Goal: Task Accomplishment & Management: Use online tool/utility

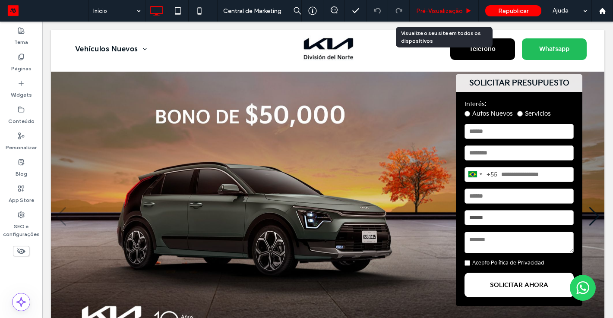
click at [436, 12] on span "Pré-Visualizaçāo" at bounding box center [439, 10] width 47 height 7
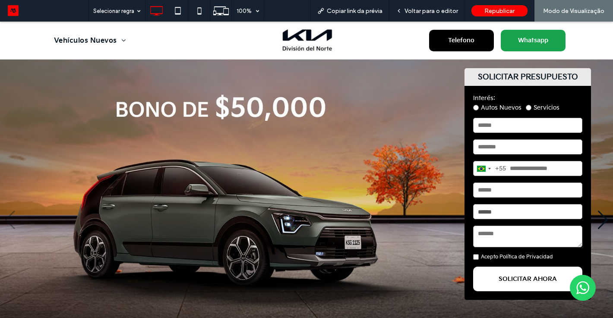
click at [537, 39] on span "Whatsapp" at bounding box center [533, 40] width 36 height 16
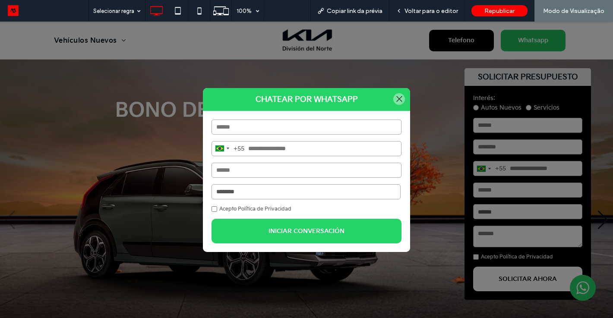
click at [256, 198] on select "**********" at bounding box center [306, 191] width 189 height 15
click at [403, 98] on div at bounding box center [399, 99] width 12 height 12
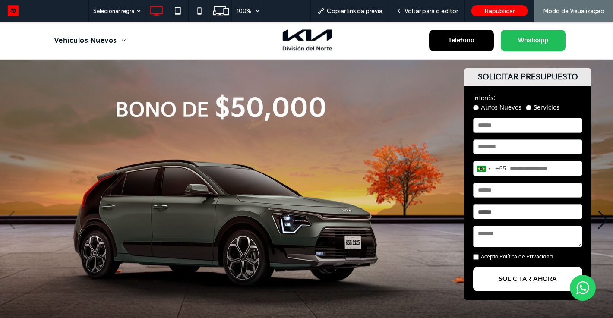
click at [399, 112] on img "1 / 4" at bounding box center [306, 220] width 613 height 321
click at [455, 35] on span "Telefono" at bounding box center [461, 40] width 32 height 16
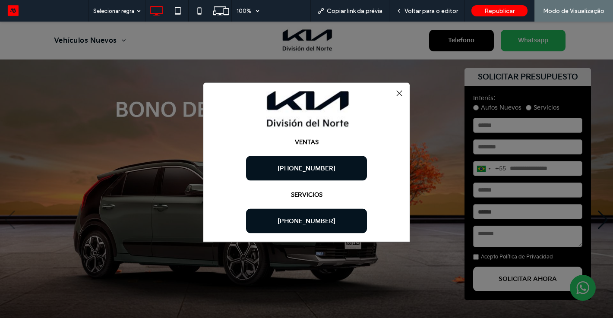
click at [400, 89] on div at bounding box center [399, 93] width 12 height 12
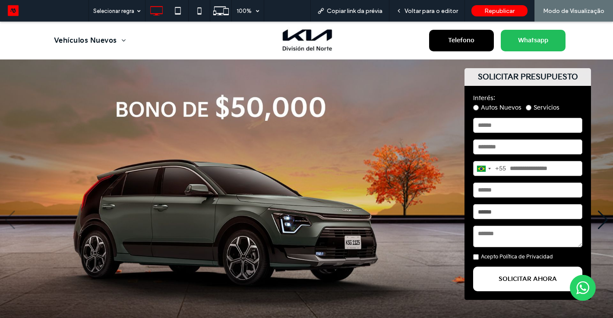
click at [420, 148] on img "1 / 4" at bounding box center [306, 220] width 613 height 321
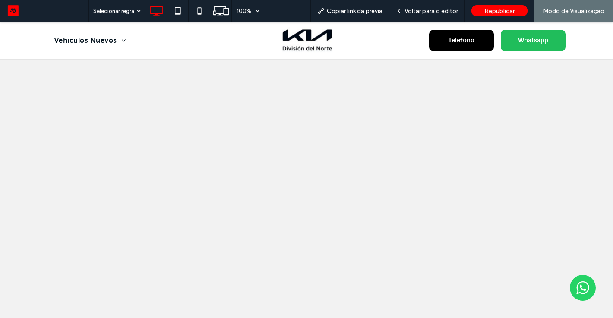
scroll to position [1042, 0]
click at [436, 9] on span "Voltar para o editor" at bounding box center [431, 10] width 54 height 7
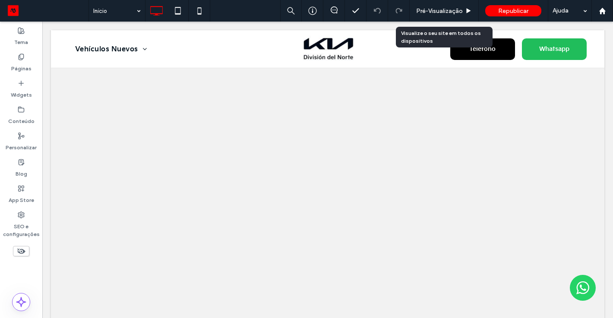
scroll to position [1018, 0]
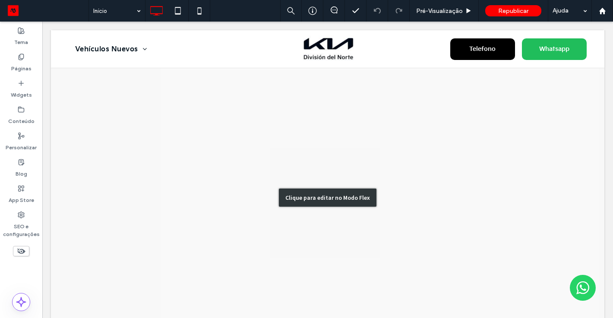
click at [358, 146] on div "Clique para editar no Modo Flex" at bounding box center [327, 197] width 553 height 363
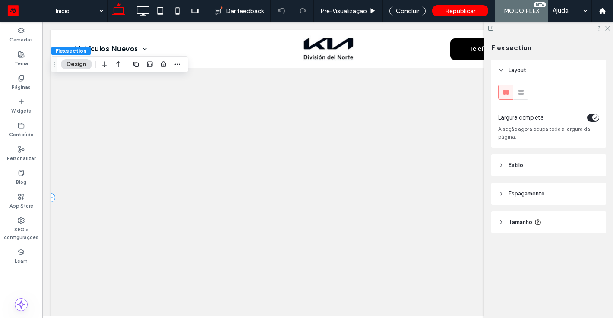
click at [294, 117] on div at bounding box center [319, 197] width 536 height 363
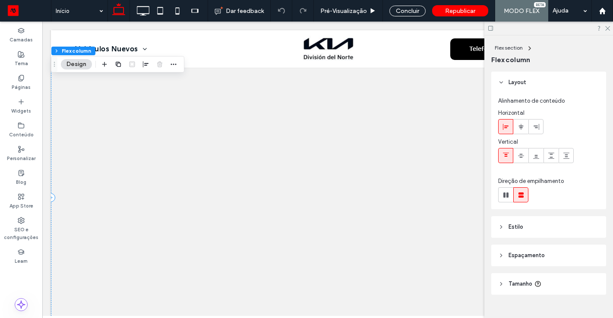
click at [302, 144] on div at bounding box center [319, 197] width 536 height 363
click at [608, 28] on use at bounding box center [607, 28] width 5 height 5
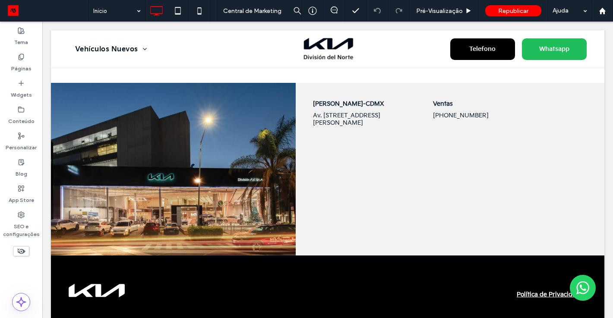
scroll to position [956, 0]
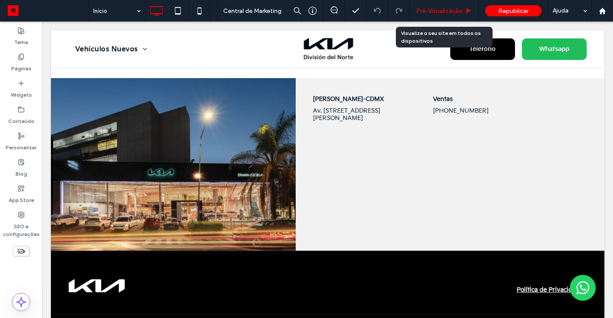
click at [437, 13] on span "Pré-Visualizaçāo" at bounding box center [439, 10] width 47 height 7
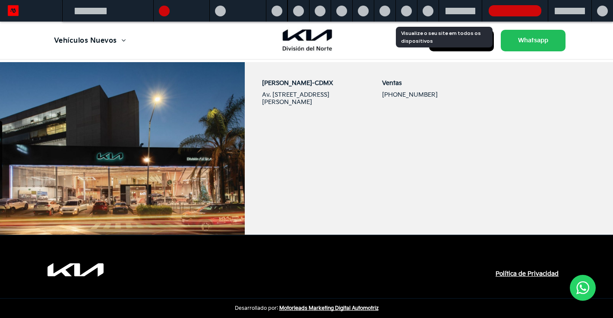
scroll to position [940, 0]
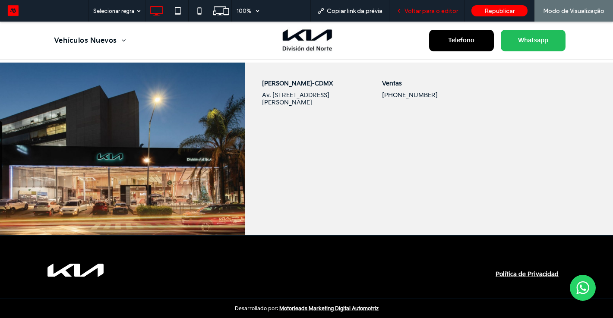
click at [416, 9] on span "Voltar para o editor" at bounding box center [431, 10] width 54 height 7
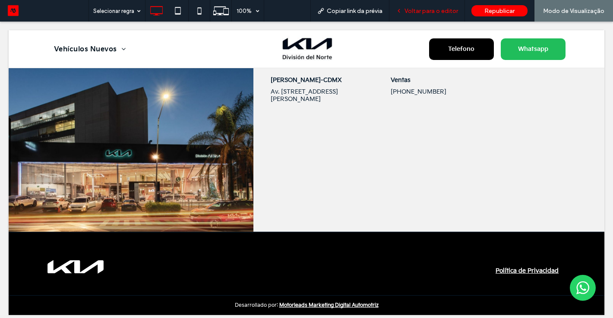
scroll to position [915, 0]
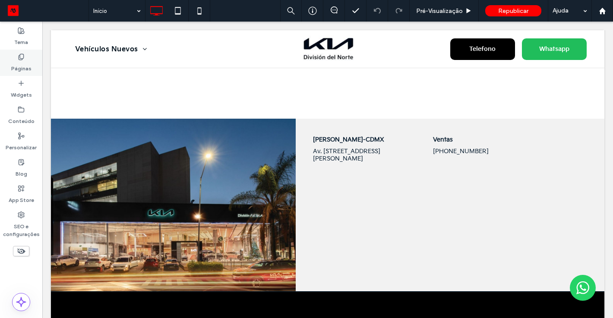
click at [17, 55] on div "Páginas" at bounding box center [21, 63] width 42 height 26
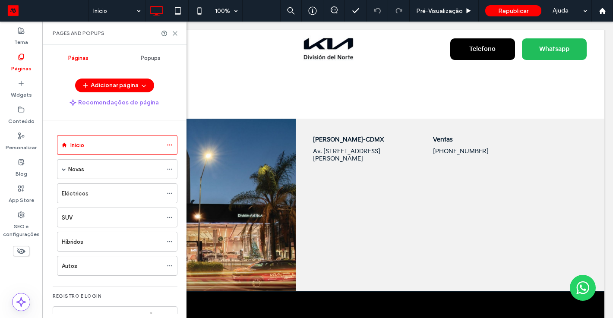
click at [149, 58] on span "Popups" at bounding box center [151, 58] width 20 height 7
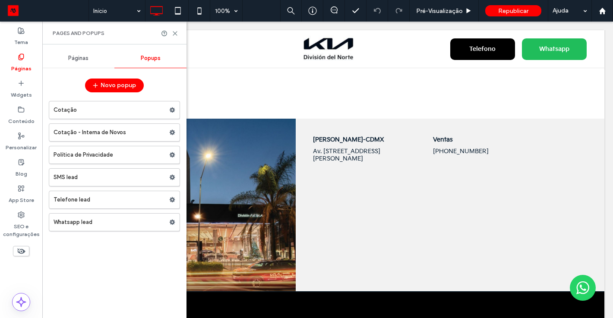
click at [82, 200] on label "Telefone lead" at bounding box center [112, 199] width 116 height 17
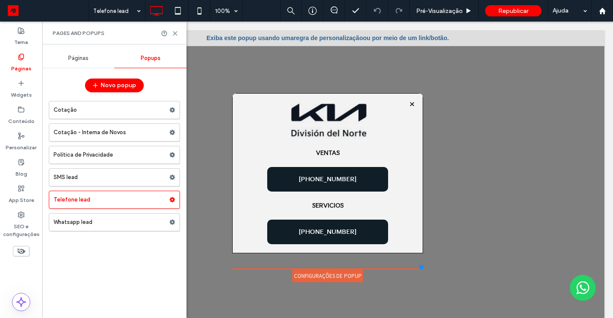
scroll to position [0, 0]
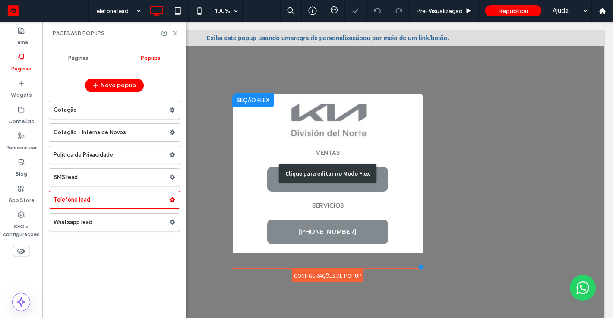
click at [331, 216] on div "Clique para editar no Modo Flex" at bounding box center [327, 173] width 191 height 160
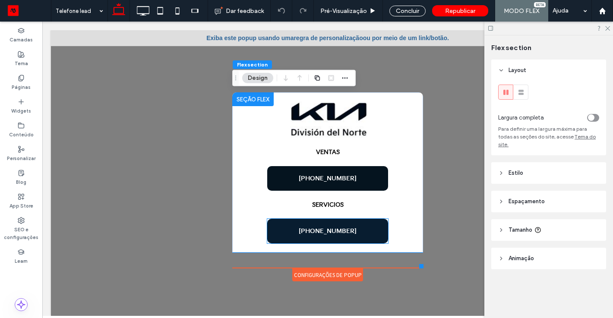
click at [337, 230] on span "+52 55 4170-8200" at bounding box center [328, 230] width 58 height 7
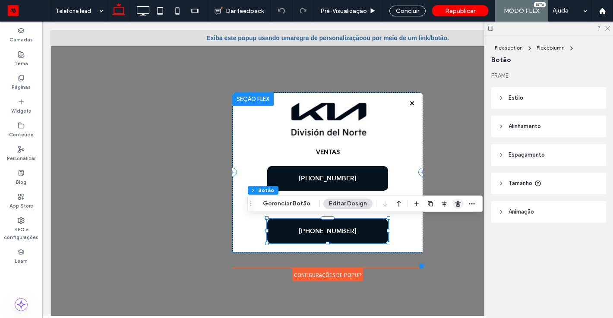
click at [455, 204] on icon "button" at bounding box center [458, 203] width 7 height 7
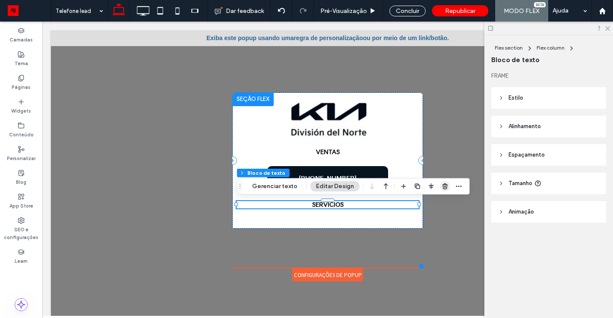
drag, startPoint x: 443, startPoint y: 188, endPoint x: 401, endPoint y: 166, distance: 47.7
click at [443, 188] on use "button" at bounding box center [444, 186] width 5 height 6
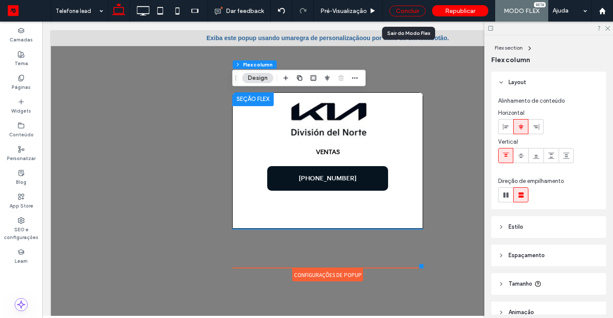
click at [408, 9] on div "Concluir" at bounding box center [407, 11] width 36 height 11
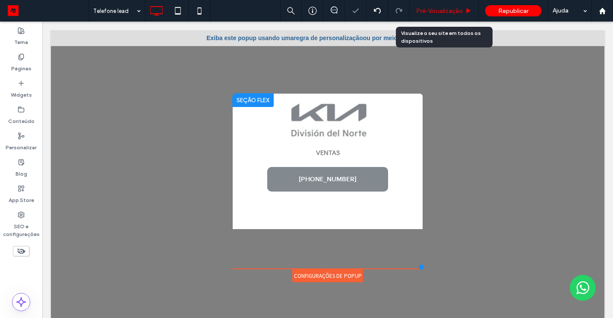
click at [448, 11] on span "Pré-Visualizaçāo" at bounding box center [439, 10] width 47 height 7
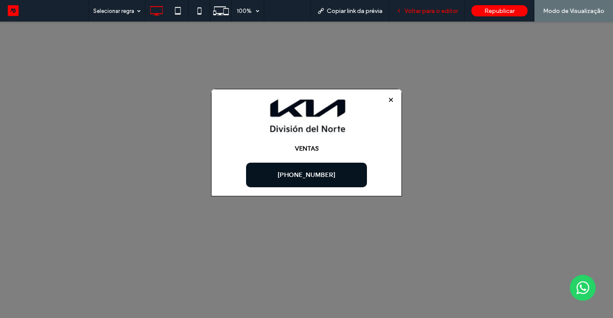
click at [429, 7] on span "Voltar para o editor" at bounding box center [431, 10] width 54 height 7
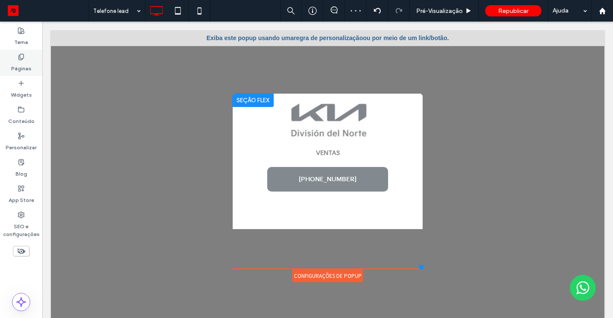
click at [21, 57] on icon at bounding box center [21, 57] width 7 height 7
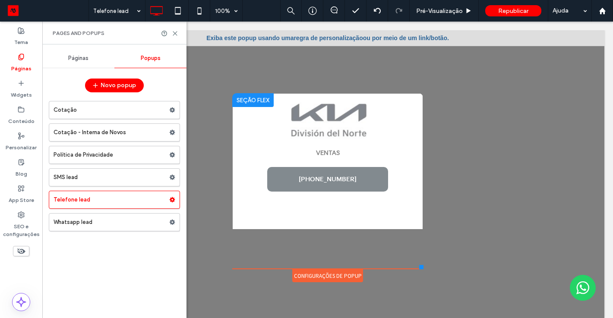
click at [74, 58] on span "Páginas" at bounding box center [78, 58] width 20 height 7
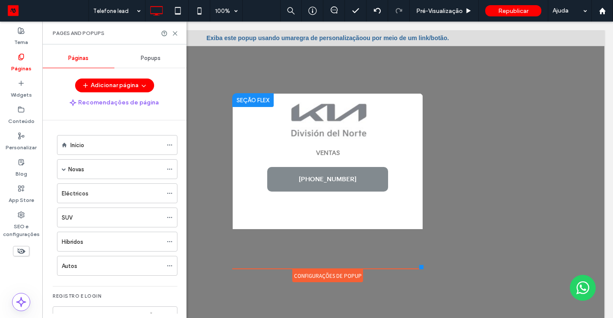
click at [80, 142] on label "Início" at bounding box center [77, 145] width 14 height 15
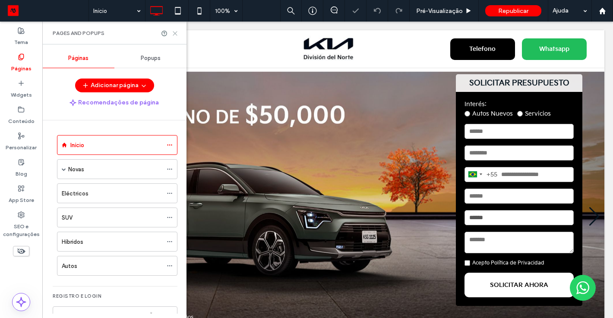
click at [172, 30] on icon at bounding box center [175, 33] width 6 height 6
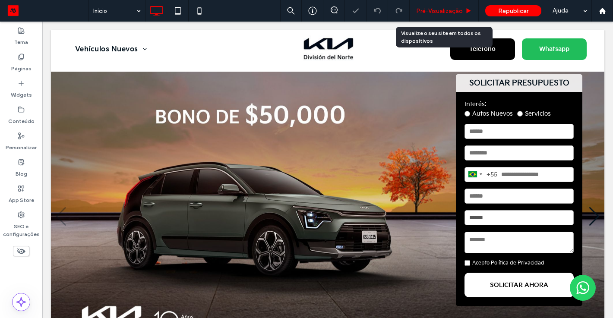
click at [457, 11] on span "Pré-Visualizaçāo" at bounding box center [439, 10] width 47 height 7
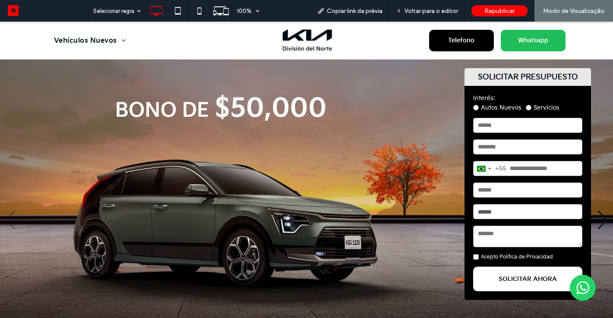
click at [463, 48] on link "Telefono" at bounding box center [461, 41] width 65 height 22
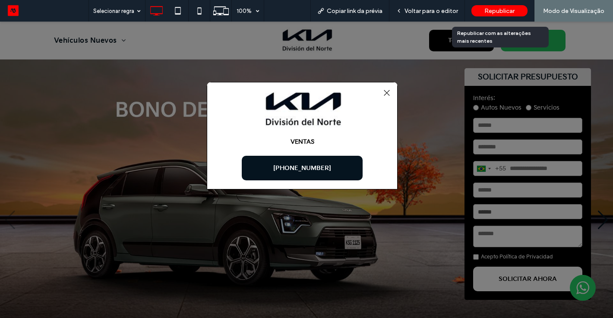
click at [497, 4] on div "Republicar" at bounding box center [499, 11] width 56 height 22
click at [489, 14] on span "Republicar" at bounding box center [499, 10] width 30 height 7
